Goal: Task Accomplishment & Management: Manage account settings

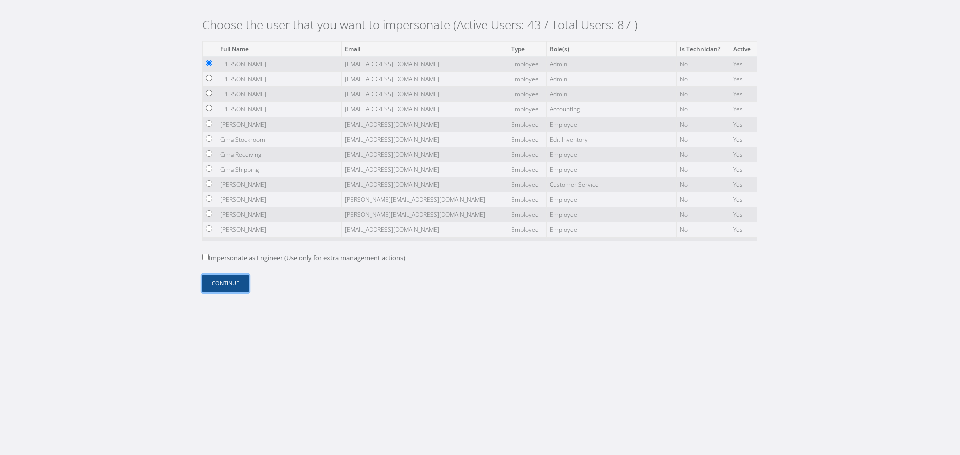
click at [232, 277] on button "Continue" at bounding box center [225, 283] width 46 height 17
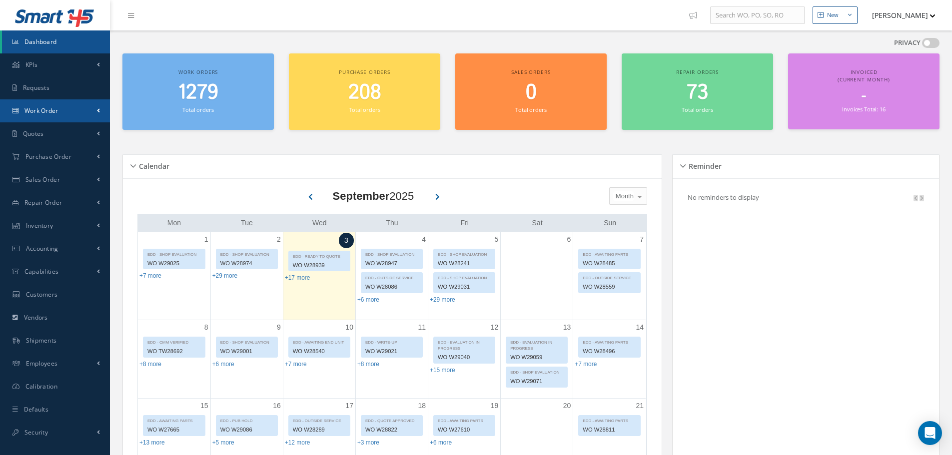
click at [68, 116] on link "Work Order" at bounding box center [55, 110] width 110 height 23
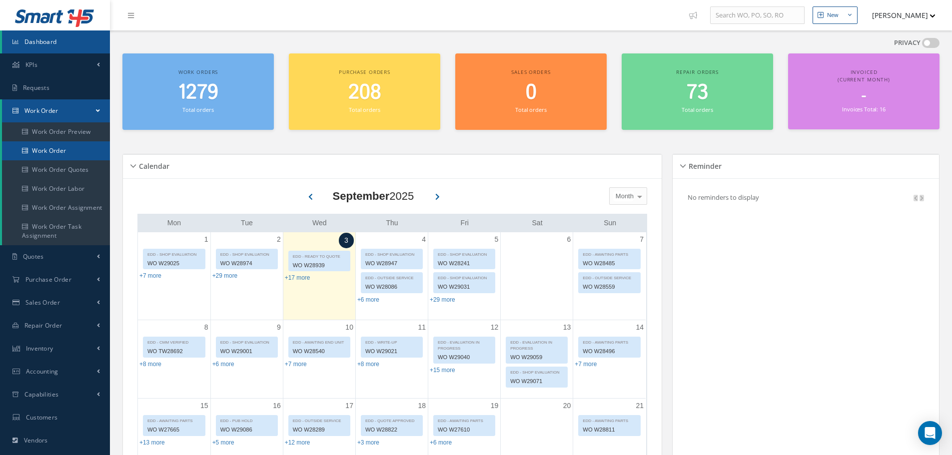
click at [70, 147] on link "Work Order" at bounding box center [56, 150] width 108 height 19
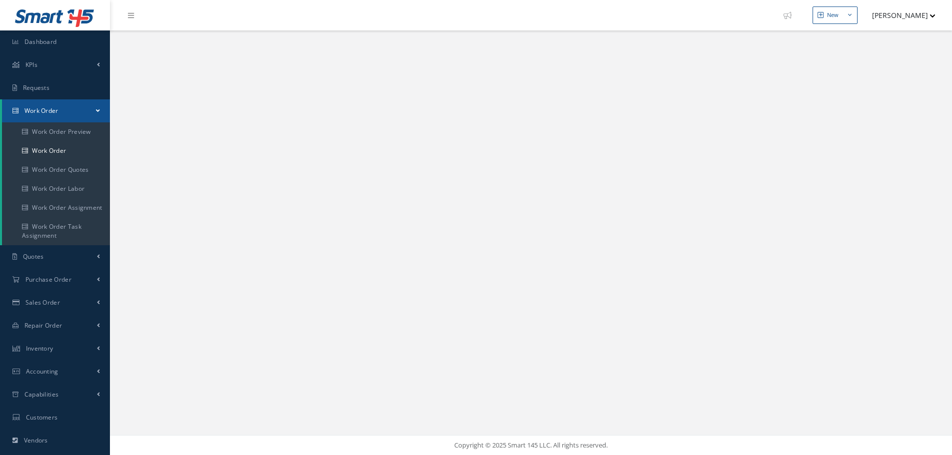
select select "25"
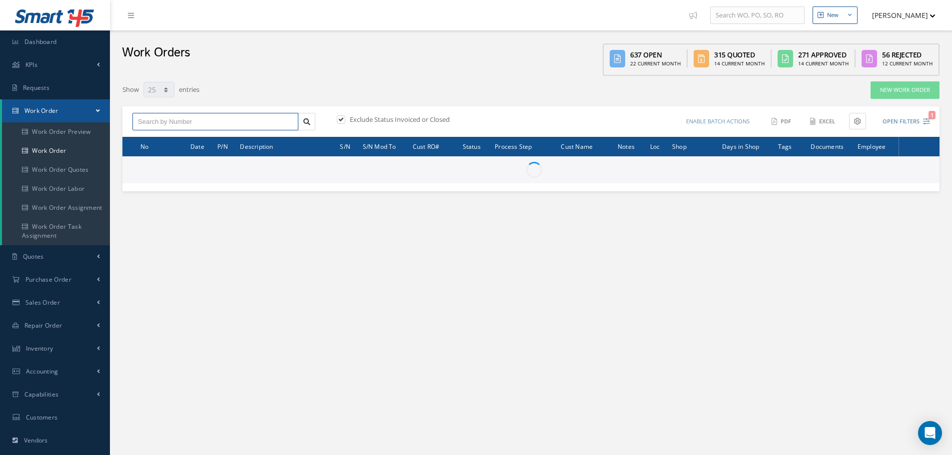
click at [210, 122] on input "text" at bounding box center [215, 122] width 166 height 18
paste input "W29075"
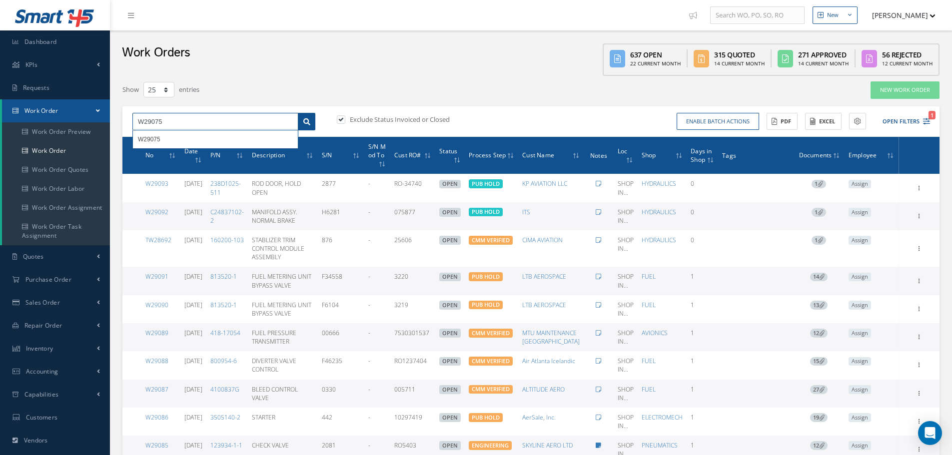
type input "W29075"
click at [304, 119] on icon at bounding box center [306, 121] width 7 height 7
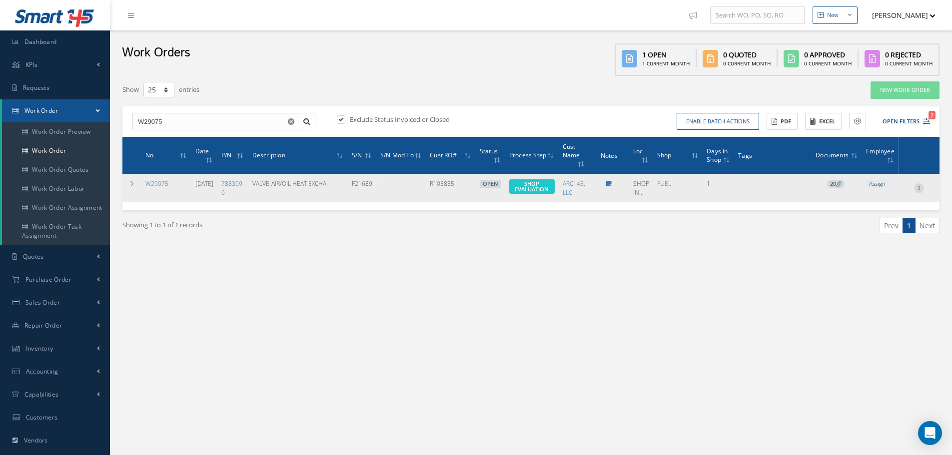
click at [921, 184] on icon at bounding box center [919, 187] width 10 height 8
click at [879, 207] on link "Edit" at bounding box center [873, 207] width 79 height 13
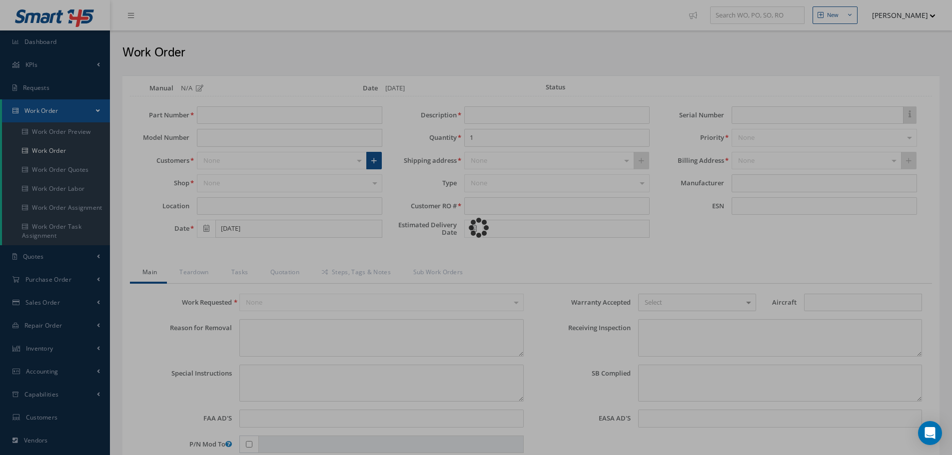
type input "788399-6"
type input "SHOP INC"
type input "09/02/2025"
type input "VALVE-AIR/OIL HEAT EXCHA"
type input "R105855"
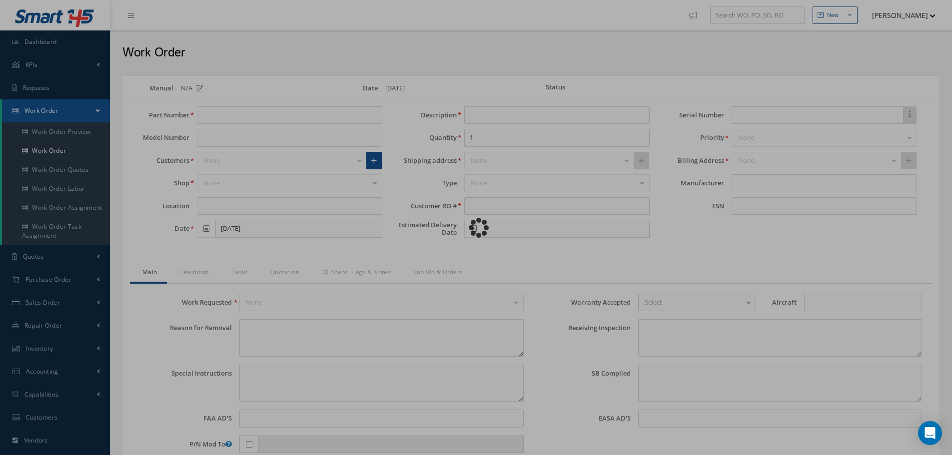
type input "09/05/2025"
type input "F21689"
type textarea "NONE"
type textarea "PLEASE SEE R.O. FOR DETAILS"
type input "NONE"
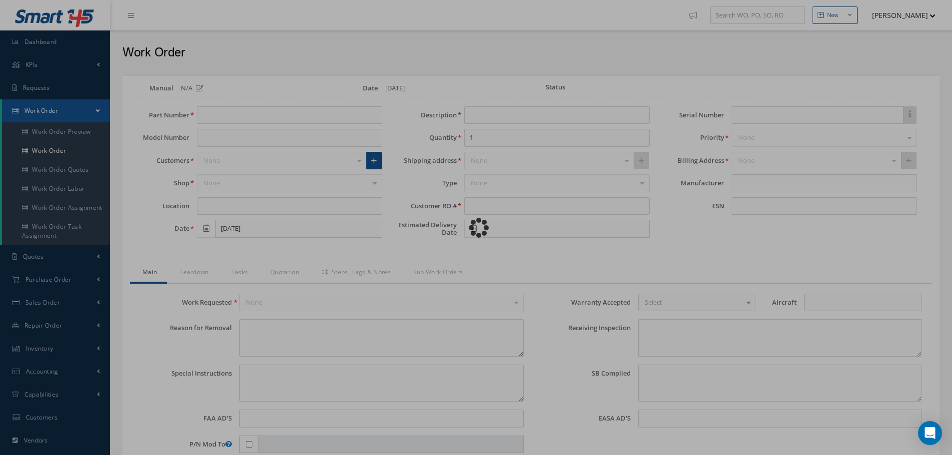
type textarea "PN AND SN VERIFIED ON UNIT AND CUSTOMER RO. SHOP MUST CHECK FOR DAMAGES. NO AD …"
type textarea "NONE"
type input "NONE"
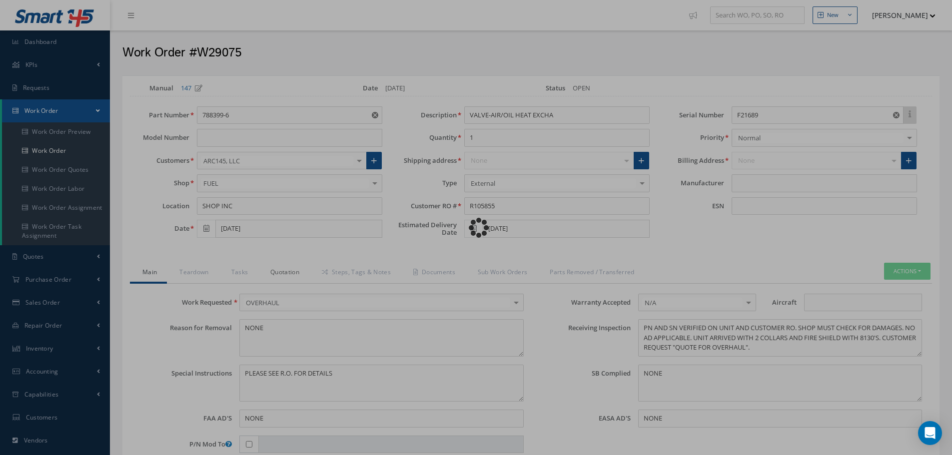
type input "UTC AEROSPACE"
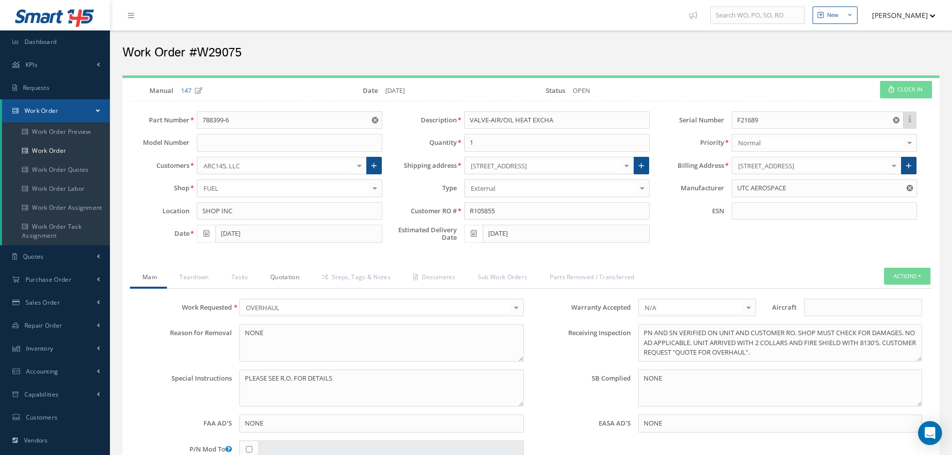
click at [296, 276] on link "Quotation" at bounding box center [283, 278] width 51 height 21
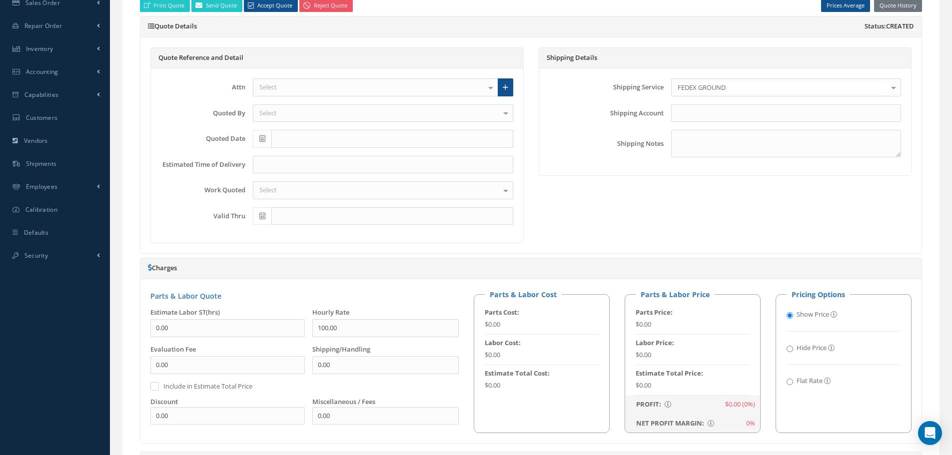
scroll to position [450, 0]
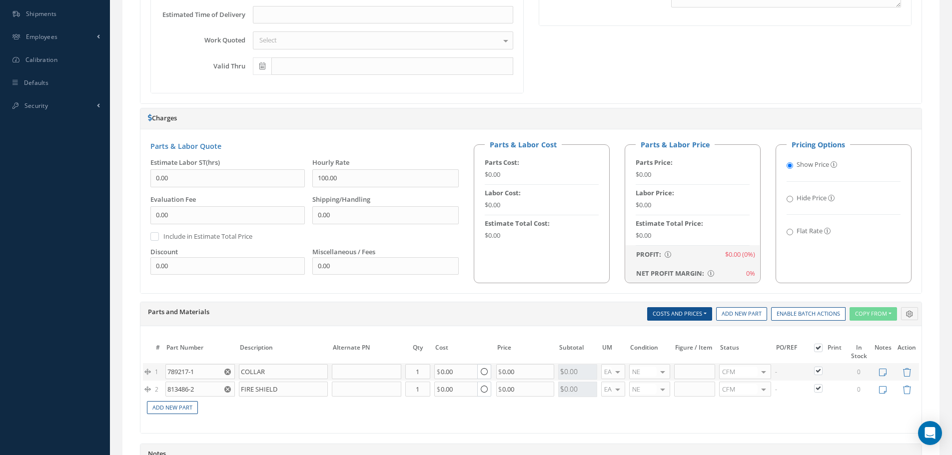
click at [791, 232] on input "Flat Rate" at bounding box center [790, 232] width 6 height 6
radio input "true"
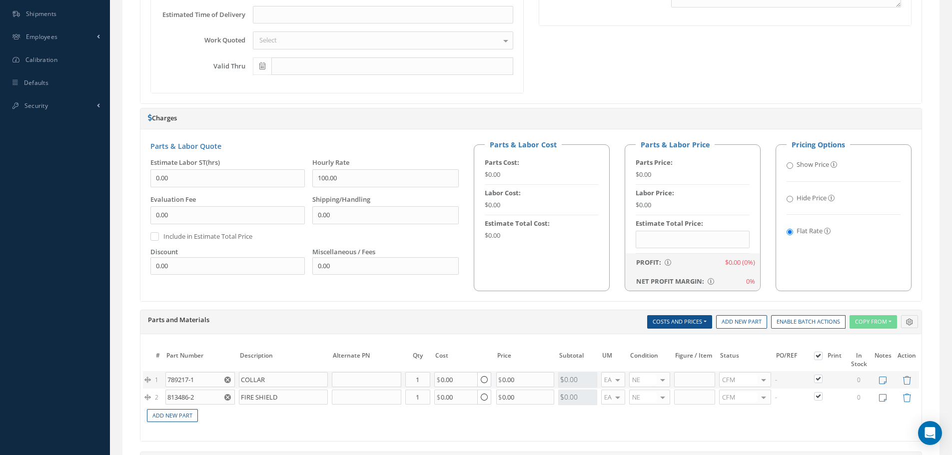
click at [790, 166] on input "Show Price" at bounding box center [790, 165] width 6 height 6
radio input "true"
radio input "false"
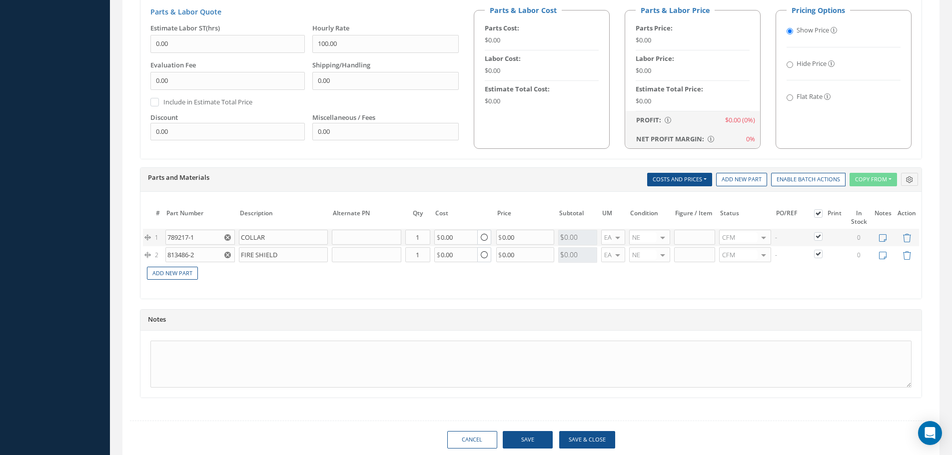
scroll to position [618, 0]
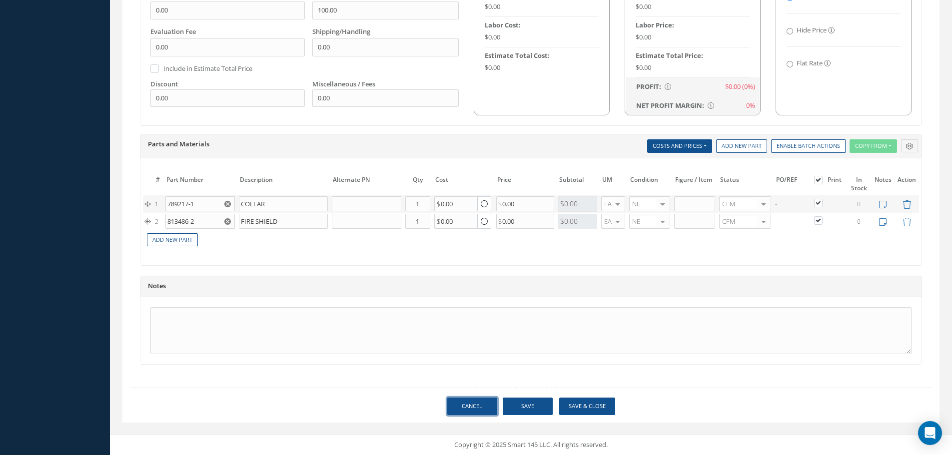
click at [472, 406] on link "Cancel" at bounding box center [472, 406] width 50 height 17
select select "25"
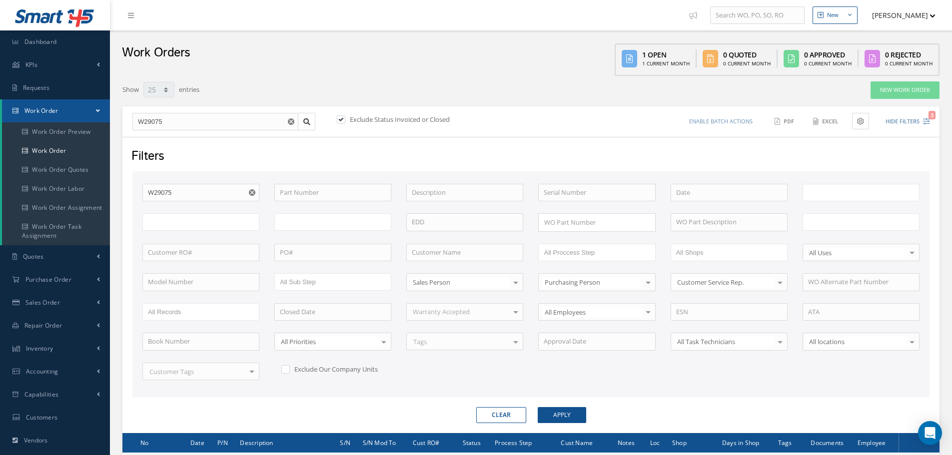
type input "All Work Request"
type input "All Work Performed"
type input "All Status"
type input "WO Part Status"
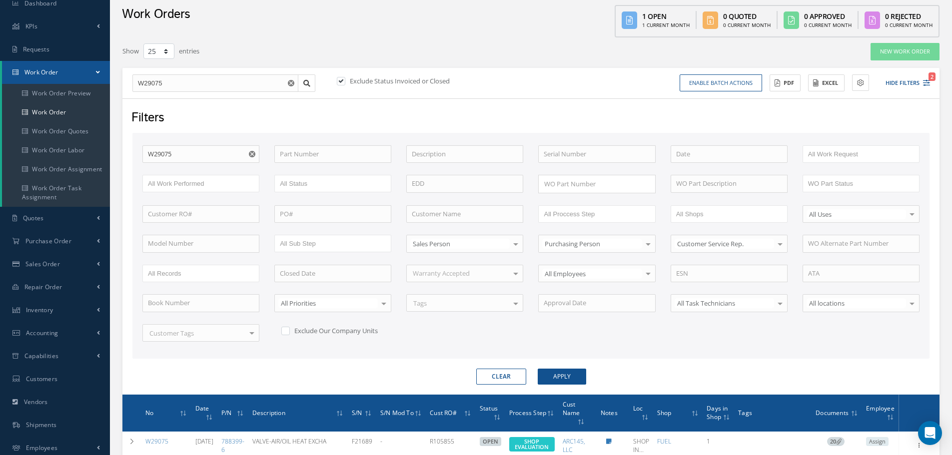
scroll to position [119, 0]
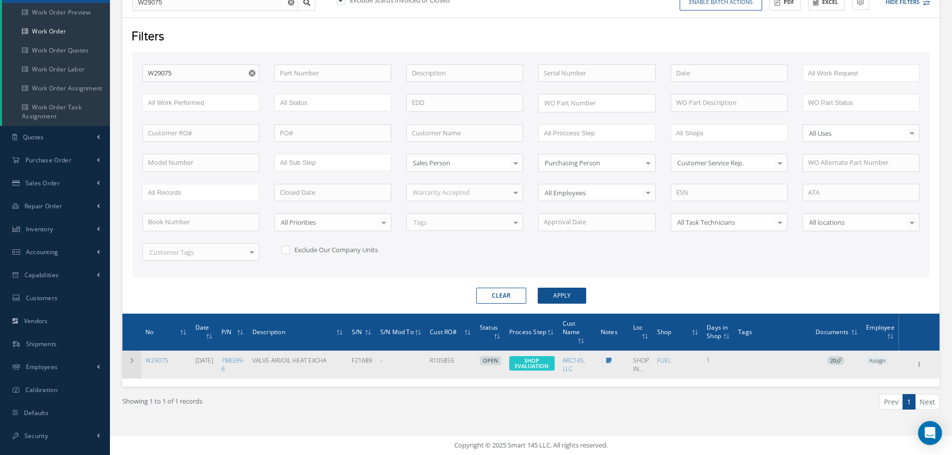
click at [125, 362] on td at bounding box center [131, 365] width 19 height 28
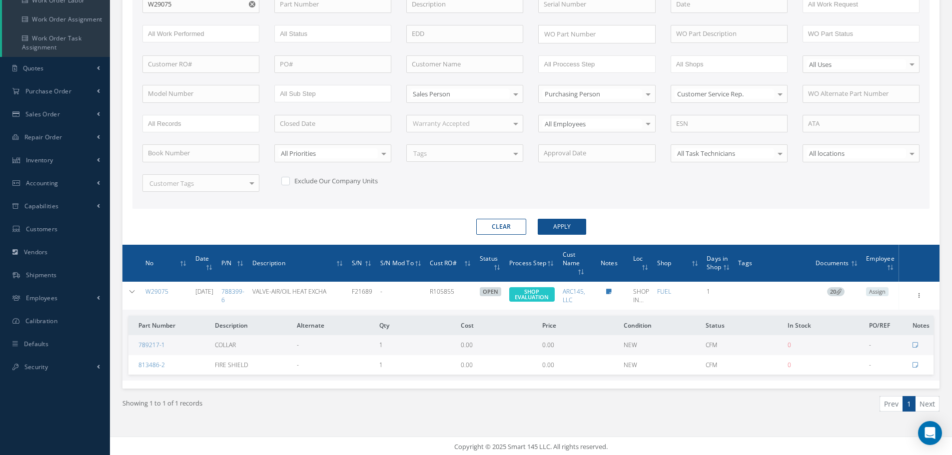
scroll to position [190, 0]
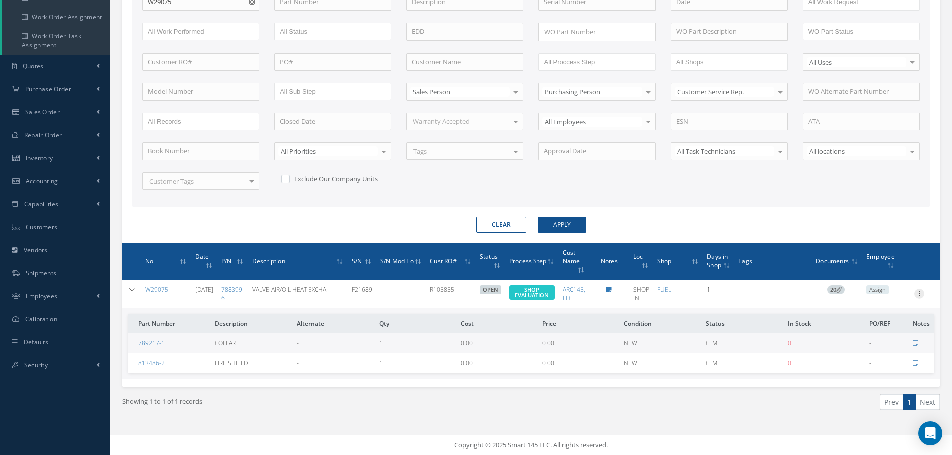
click at [918, 290] on icon at bounding box center [919, 293] width 10 height 8
click at [879, 311] on link "Edit" at bounding box center [873, 313] width 79 height 13
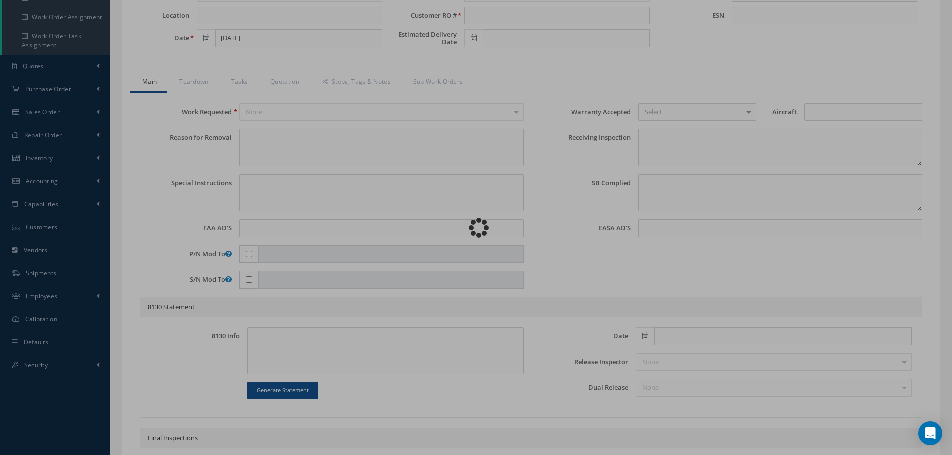
type input "788399-6"
type input "SHOP INC"
type input "09/02/2025"
type input "VALVE-AIR/OIL HEAT EXCHA"
type input "R105855"
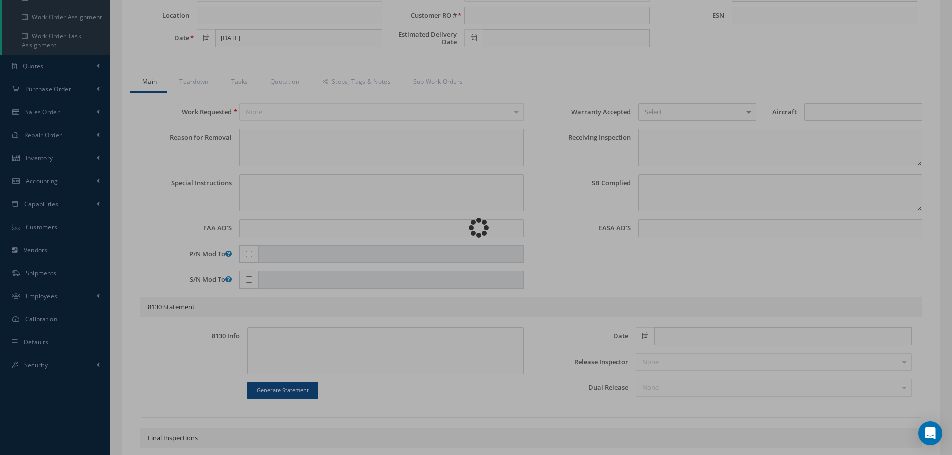
type input "09/05/2025"
type input "F21689"
type textarea "NONE"
type textarea "PLEASE SEE R.O. FOR DETAILS"
type input "NONE"
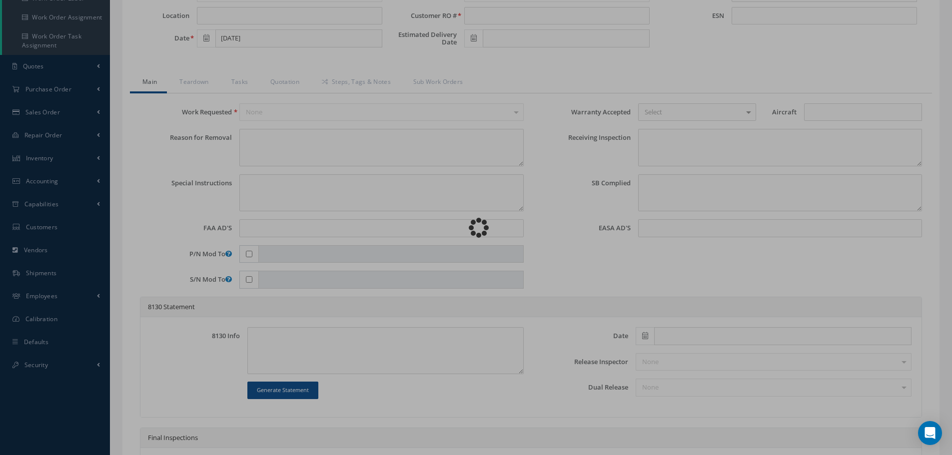
type textarea "PN AND SN VERIFIED ON UNIT AND CUSTOMER RO. SHOP MUST CHECK FOR DAMAGES. NO AD …"
type textarea "NONE"
type input "NONE"
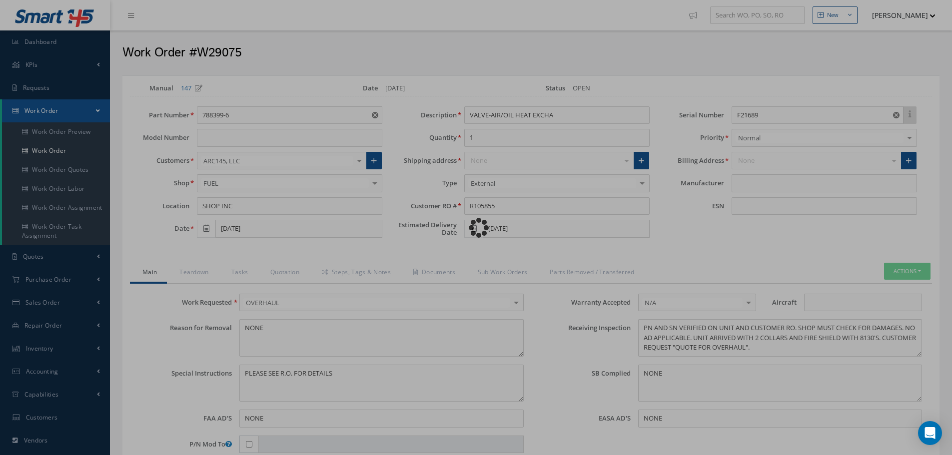
type input "UTC AEROSPACE"
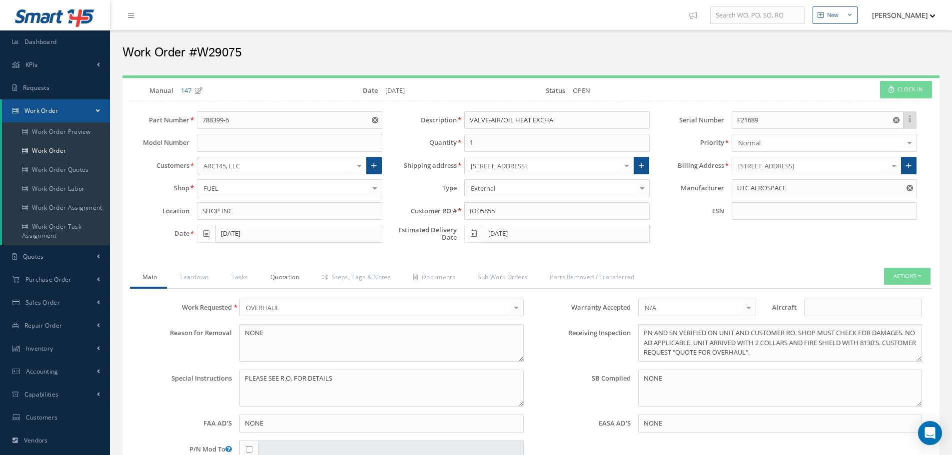
drag, startPoint x: 280, startPoint y: 275, endPoint x: 286, endPoint y: 272, distance: 6.7
click at [281, 274] on link "Quotation" at bounding box center [283, 278] width 51 height 21
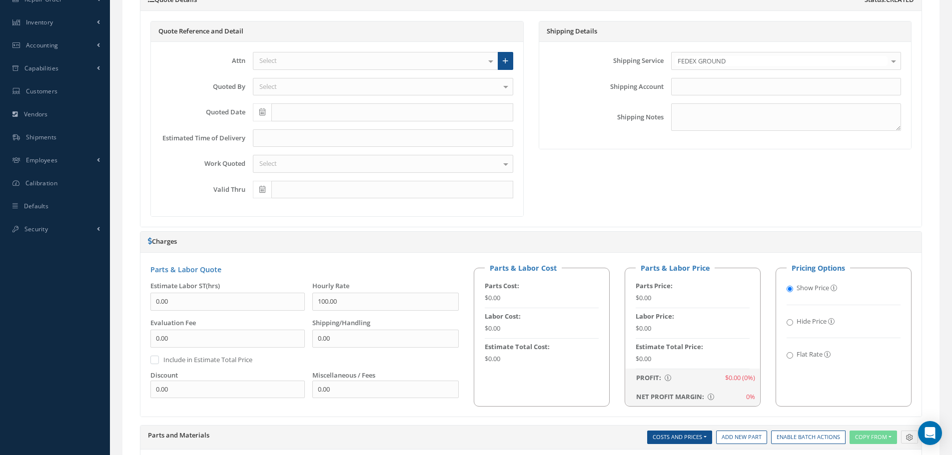
scroll to position [450, 0]
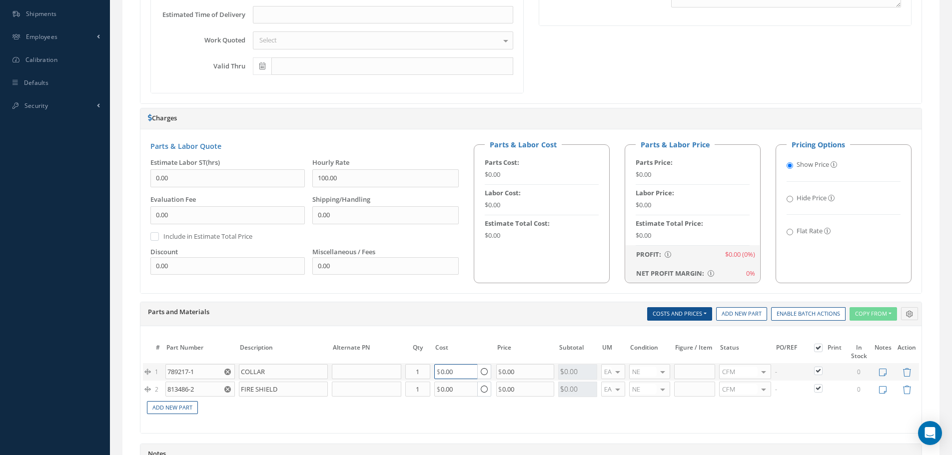
click at [441, 373] on input "0.00" at bounding box center [455, 371] width 43 height 15
type input "5550.00"
type input "7215.00"
type input "55550.00"
type input "72215.00"
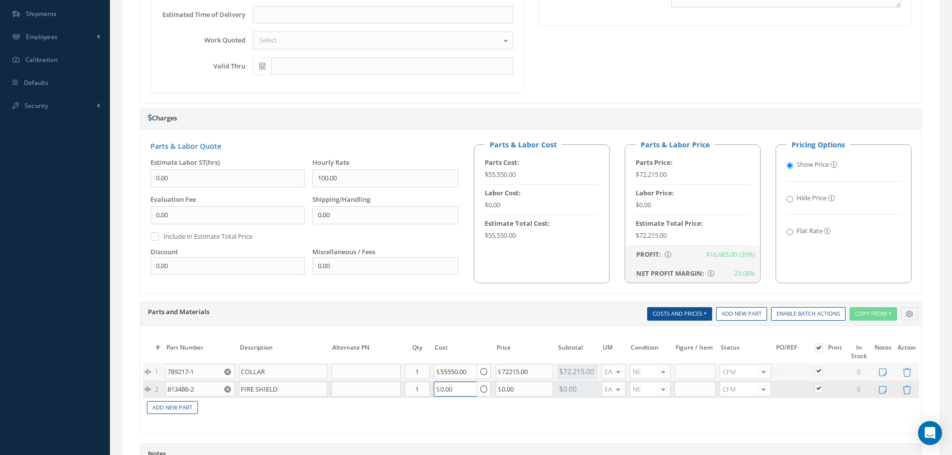
type input "55550"
click at [442, 388] on input "0.00" at bounding box center [455, 389] width 43 height 15
type input "555550.00"
type input "722215.00"
type input "555550"
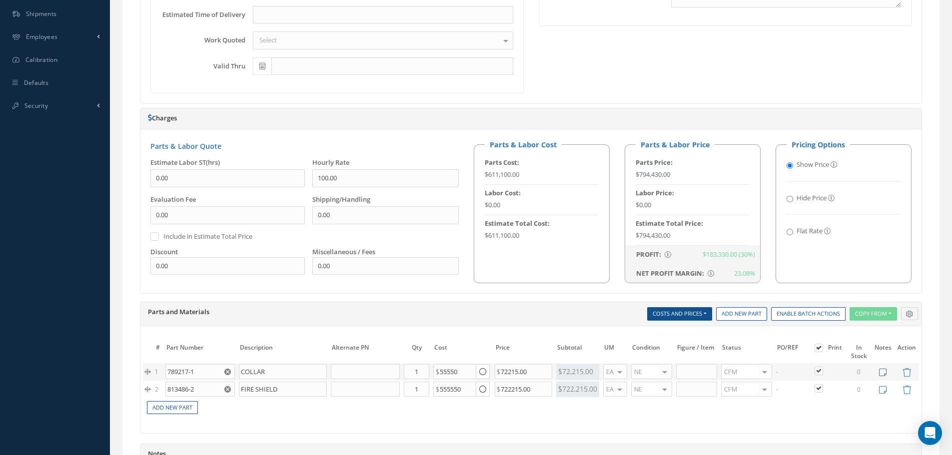
click at [789, 231] on input "Flat Rate" at bounding box center [790, 232] width 6 height 6
radio input "true"
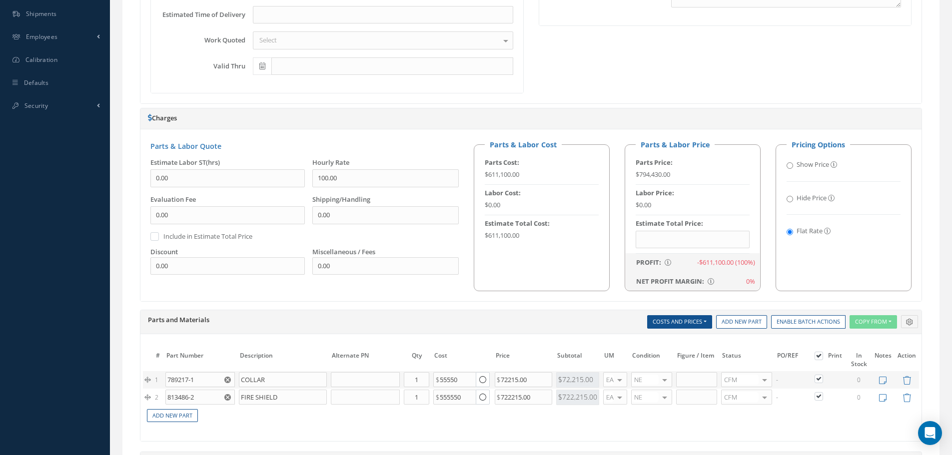
click at [791, 165] on input "Show Price" at bounding box center [790, 165] width 6 height 6
radio input "true"
radio input "false"
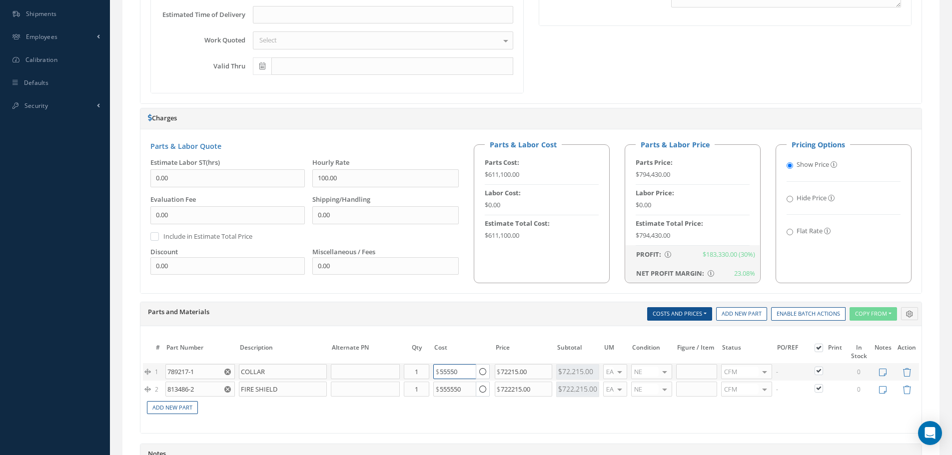
drag, startPoint x: 466, startPoint y: 371, endPoint x: 431, endPoint y: 373, distance: 35.0
click at [431, 373] on td "55550 Cost References for: Main PN: 789217-1 Vendors Quotes Purchase Orders Inv…" at bounding box center [461, 371] width 61 height 17
click at [152, 180] on input "0.00" at bounding box center [227, 178] width 154 height 18
type input "100.00"
click at [152, 268] on input "0.00" at bounding box center [227, 266] width 154 height 18
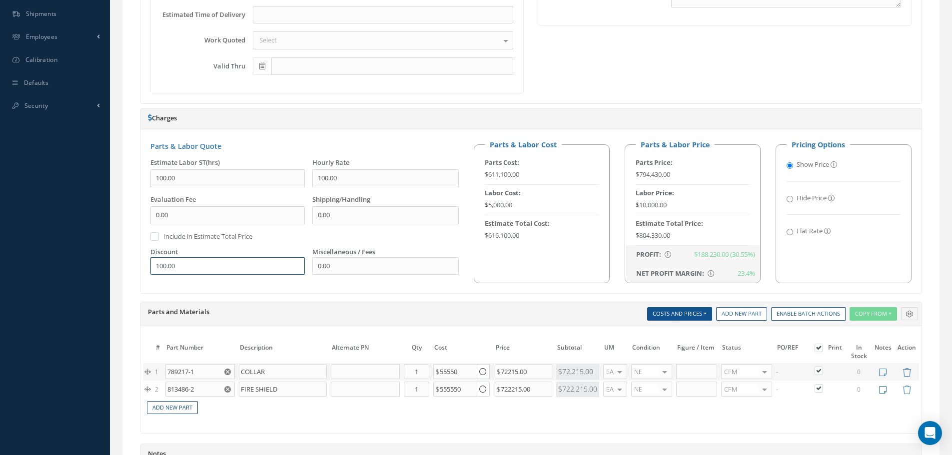
type input "100.00"
click at [163, 177] on input "100.00" at bounding box center [227, 178] width 154 height 18
type input "10.00"
click at [153, 214] on input "0.00" at bounding box center [227, 215] width 154 height 18
type input "30.00"
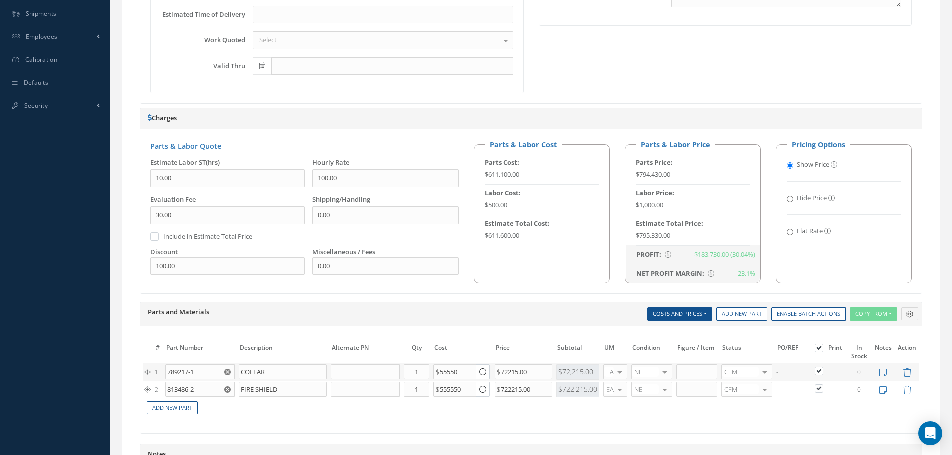
click at [789, 230] on input "Flat Rate" at bounding box center [790, 232] width 6 height 6
radio input "true"
radio input "false"
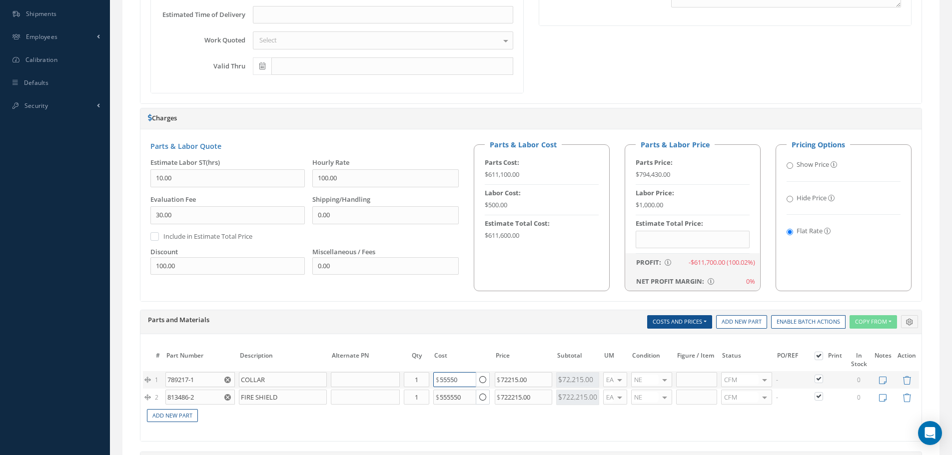
drag, startPoint x: 465, startPoint y: 381, endPoint x: 406, endPoint y: 381, distance: 59.0
click at [406, 381] on tr "1 789217-1 COLLAR Part Number Description Qty in Stock Master Cost Master Sell …" at bounding box center [531, 379] width 776 height 17
type input "0.00"
type input "$-100"
type input "0"
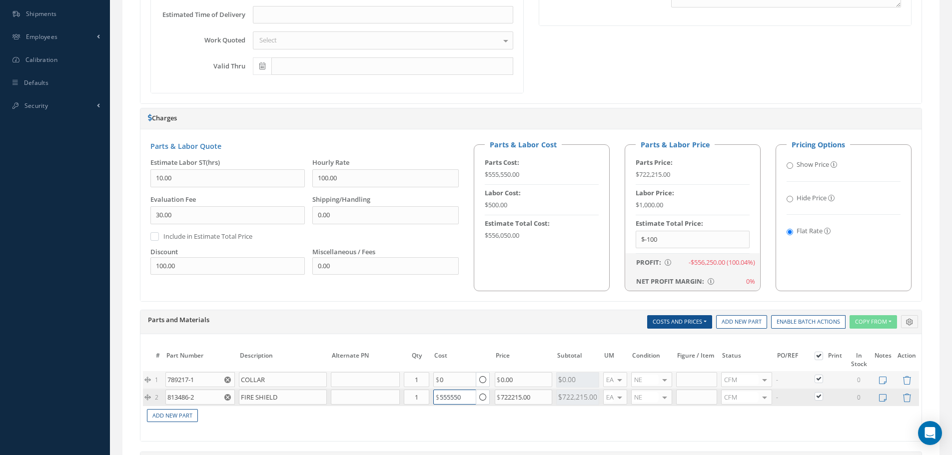
drag, startPoint x: 466, startPoint y: 398, endPoint x: 419, endPoint y: 398, distance: 47.5
click at [419, 398] on tr "2 813486-2 FIRE SHIELD Part Number Description Qty in Stock Master Cost Master …" at bounding box center [531, 397] width 776 height 17
type input "0.00"
type input "0"
drag, startPoint x: 175, startPoint y: 180, endPoint x: 146, endPoint y: 181, distance: 29.0
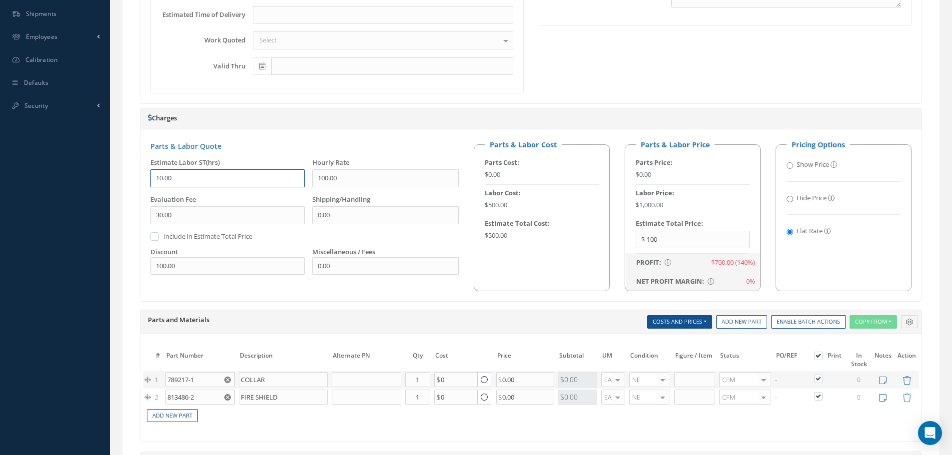
click at [146, 180] on div "Estimate Labor ST(hrs) 10.00" at bounding box center [224, 176] width 162 height 37
drag, startPoint x: 179, startPoint y: 214, endPoint x: 154, endPoint y: 221, distance: 26.1
click at [142, 215] on div "Parts & Labor Quote Estimate Labor ST(hrs) Hourly Rate 100.00 Evaluation Fee 30…" at bounding box center [530, 215] width 781 height 172
drag, startPoint x: 181, startPoint y: 267, endPoint x: 152, endPoint y: 266, distance: 28.5
click at [139, 267] on div "Print Quote Send Quote Accept Quote Reject Quote Prices Average Parts Price Lab…" at bounding box center [531, 200] width 802 height 722
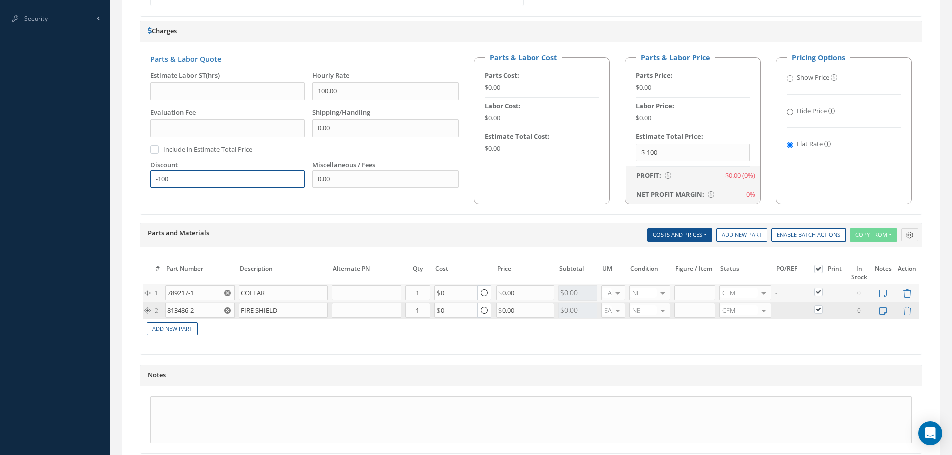
scroll to position [626, 0]
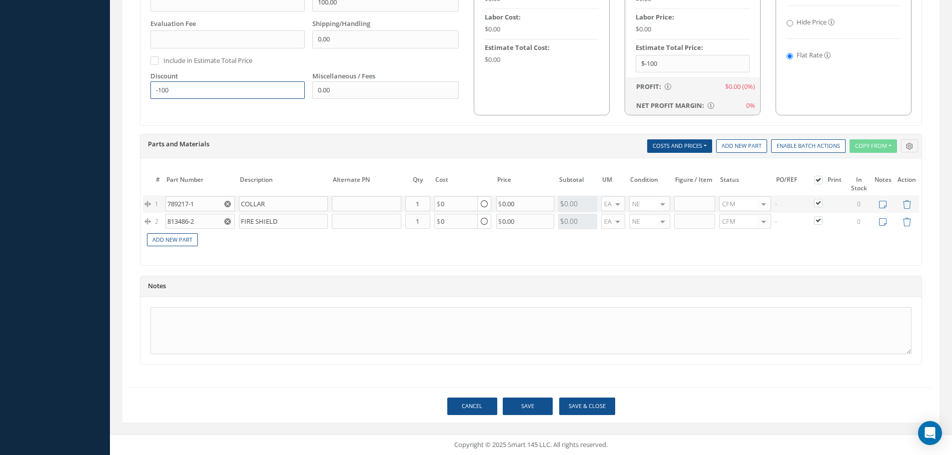
type input "-100"
click at [467, 408] on link "Cancel" at bounding box center [472, 406] width 50 height 17
select select "25"
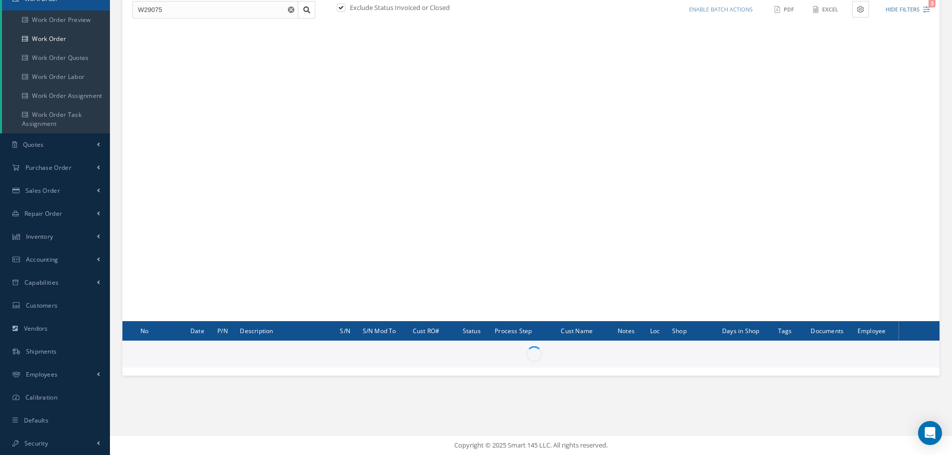
scroll to position [112, 0]
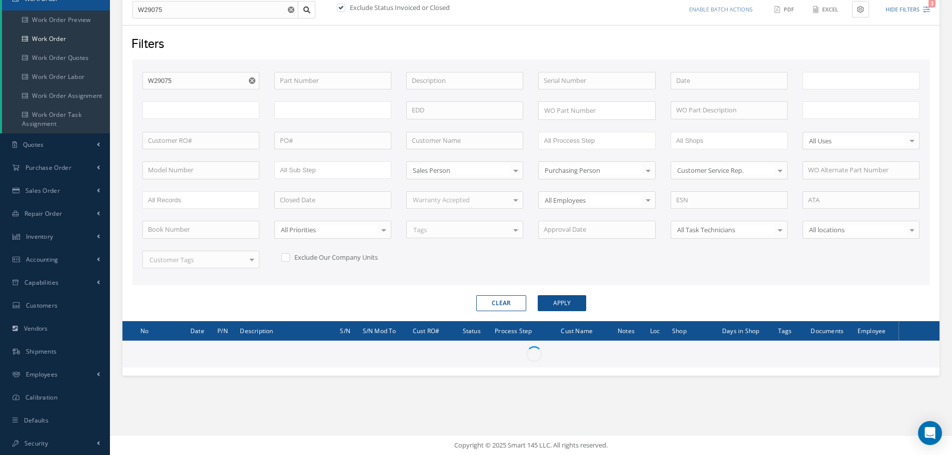
type input "All Work Request"
type input "All Work Performed"
type input "All Status"
type input "WO Part Status"
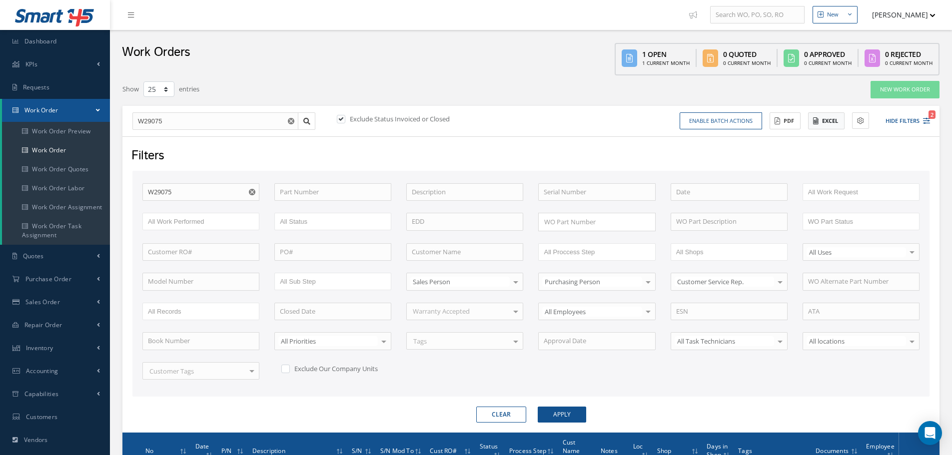
scroll to position [0, 0]
click at [894, 13] on button "[PERSON_NAME]" at bounding box center [899, 14] width 73 height 19
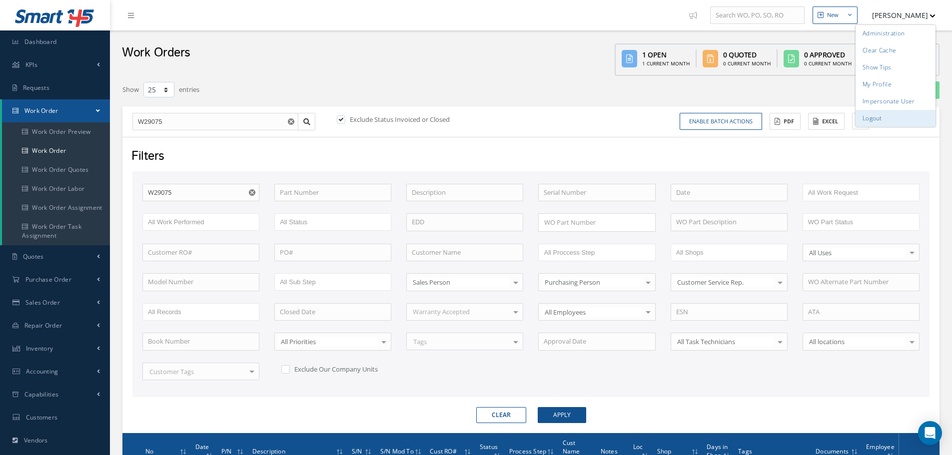
click at [881, 119] on link "Logout" at bounding box center [896, 118] width 80 height 17
